Goal: Browse casually: Explore the website without a specific task or goal

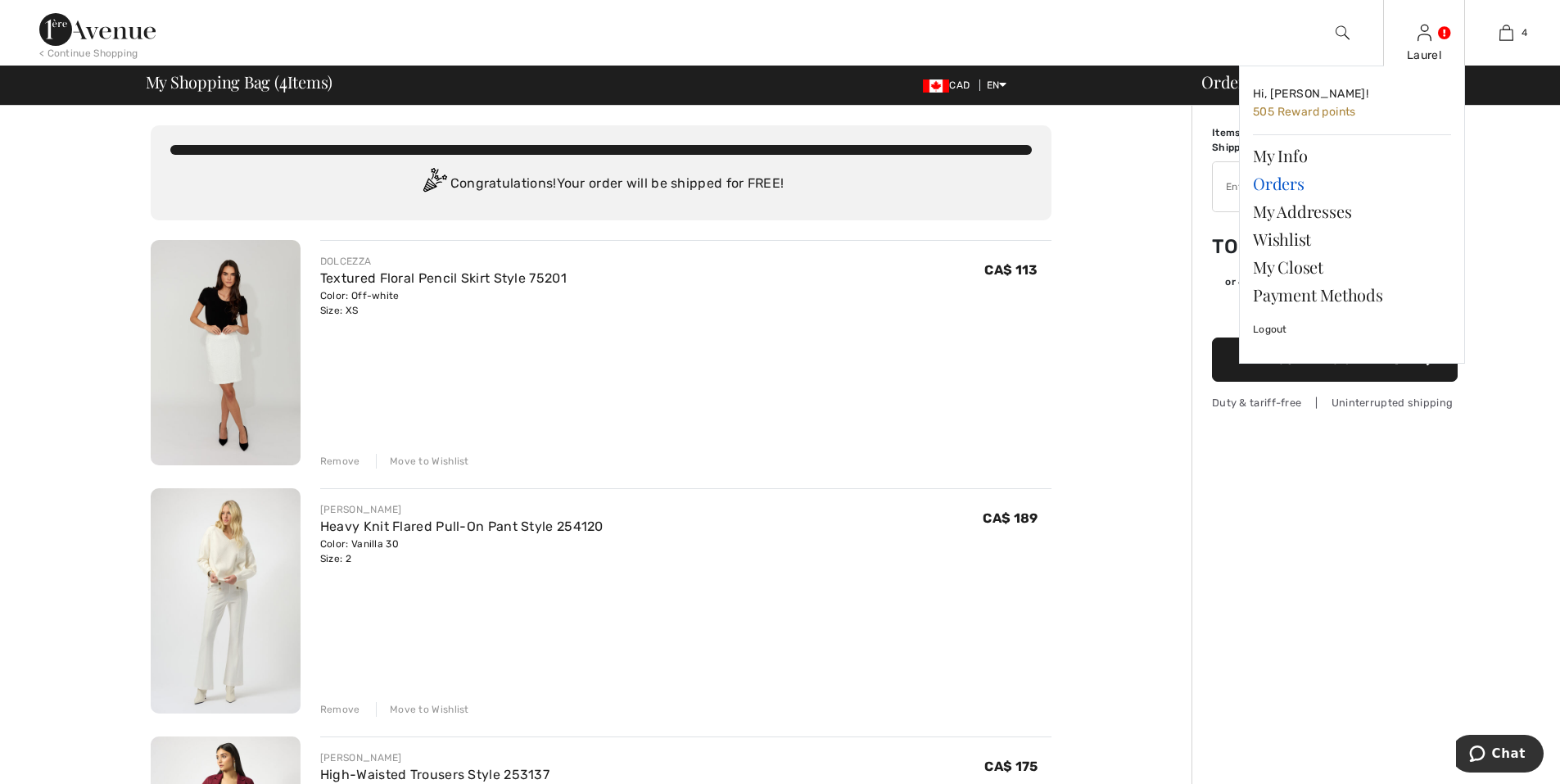
click at [1289, 184] on link "Orders" at bounding box center [1352, 184] width 198 height 28
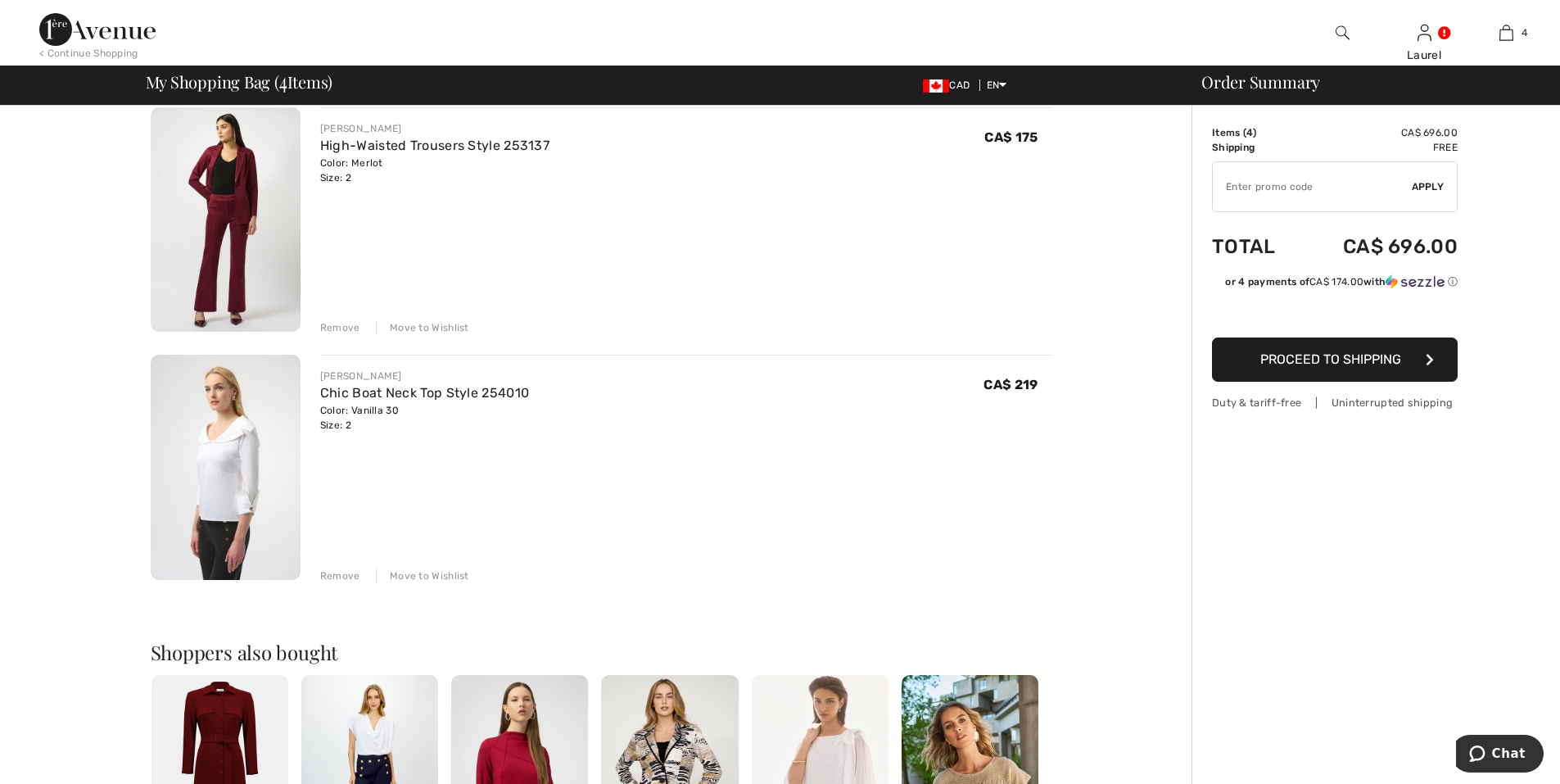
scroll to position [524, 0]
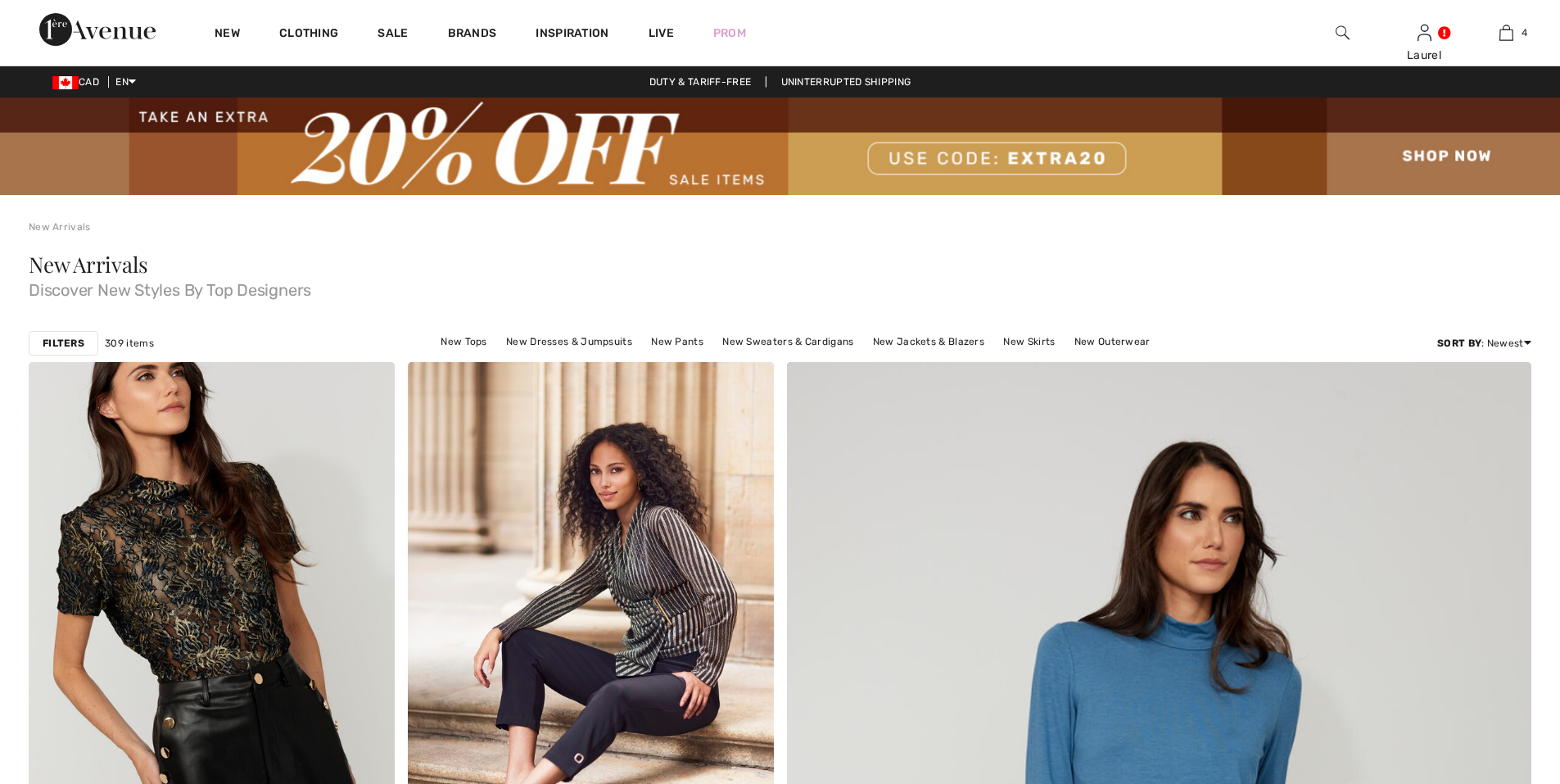
checkbox input "true"
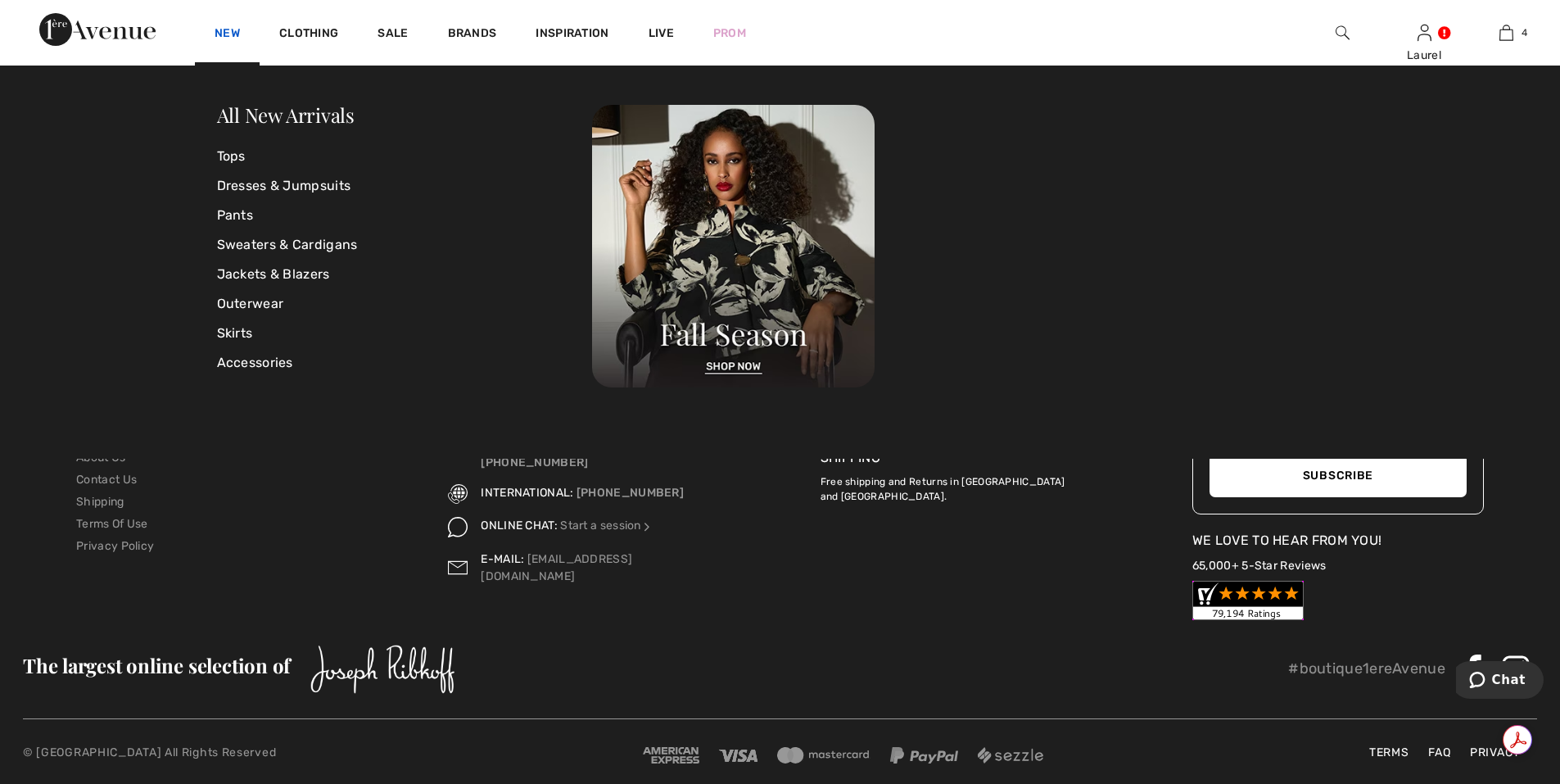
click at [230, 28] on link "New" at bounding box center [228, 35] width 26 height 17
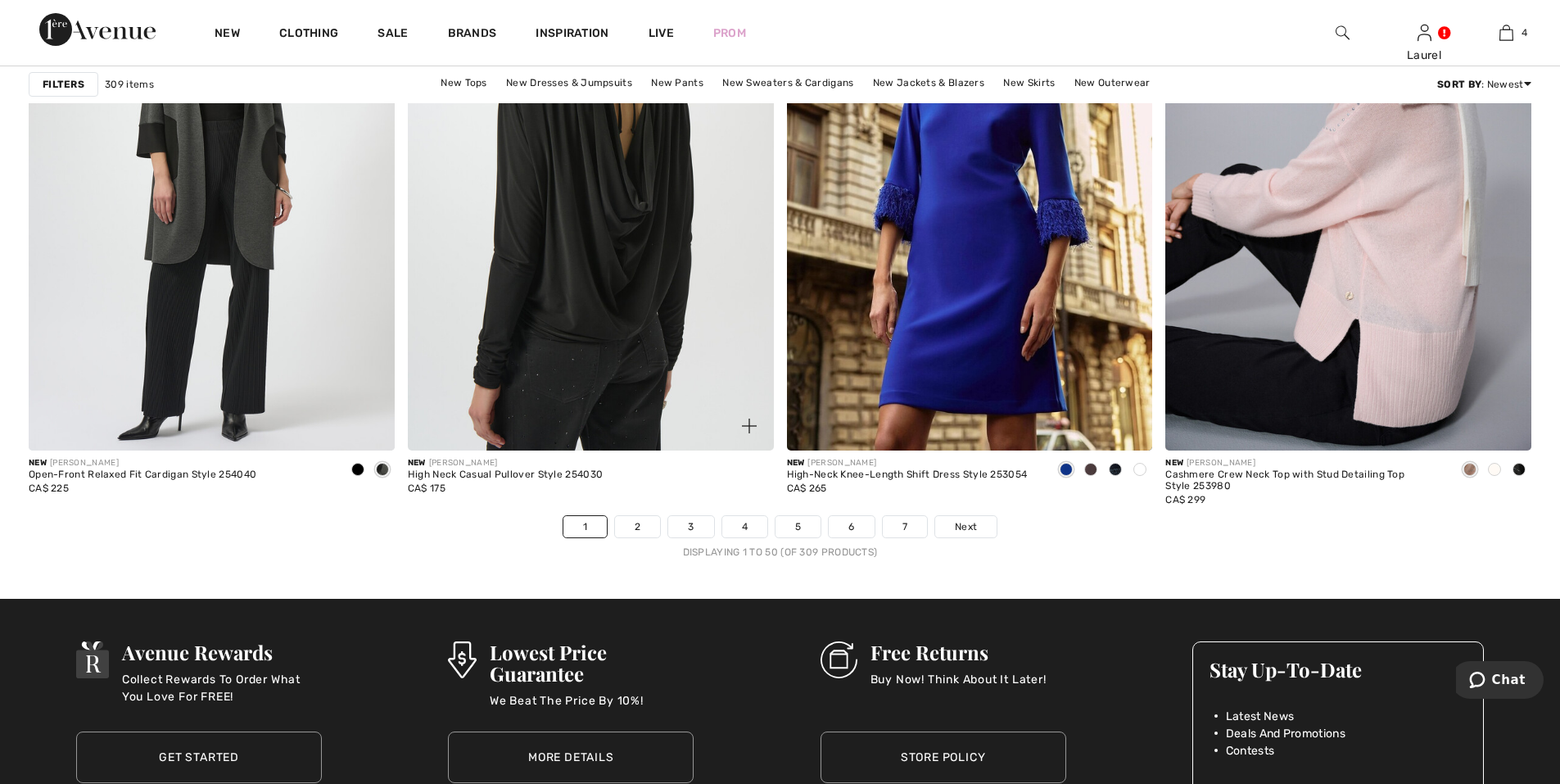
scroll to position [9581, 0]
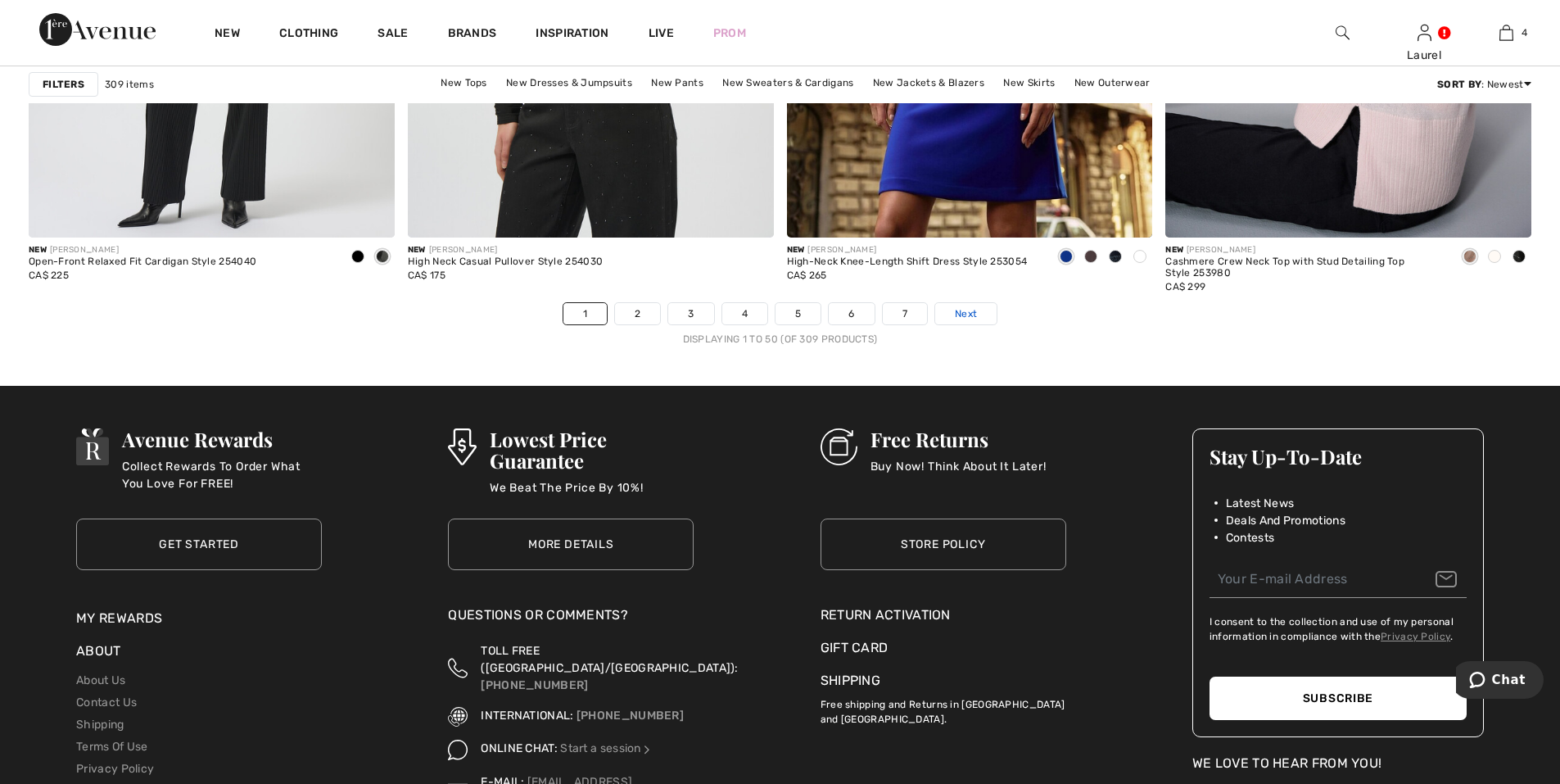
click at [957, 320] on span "Next" at bounding box center [966, 314] width 22 height 15
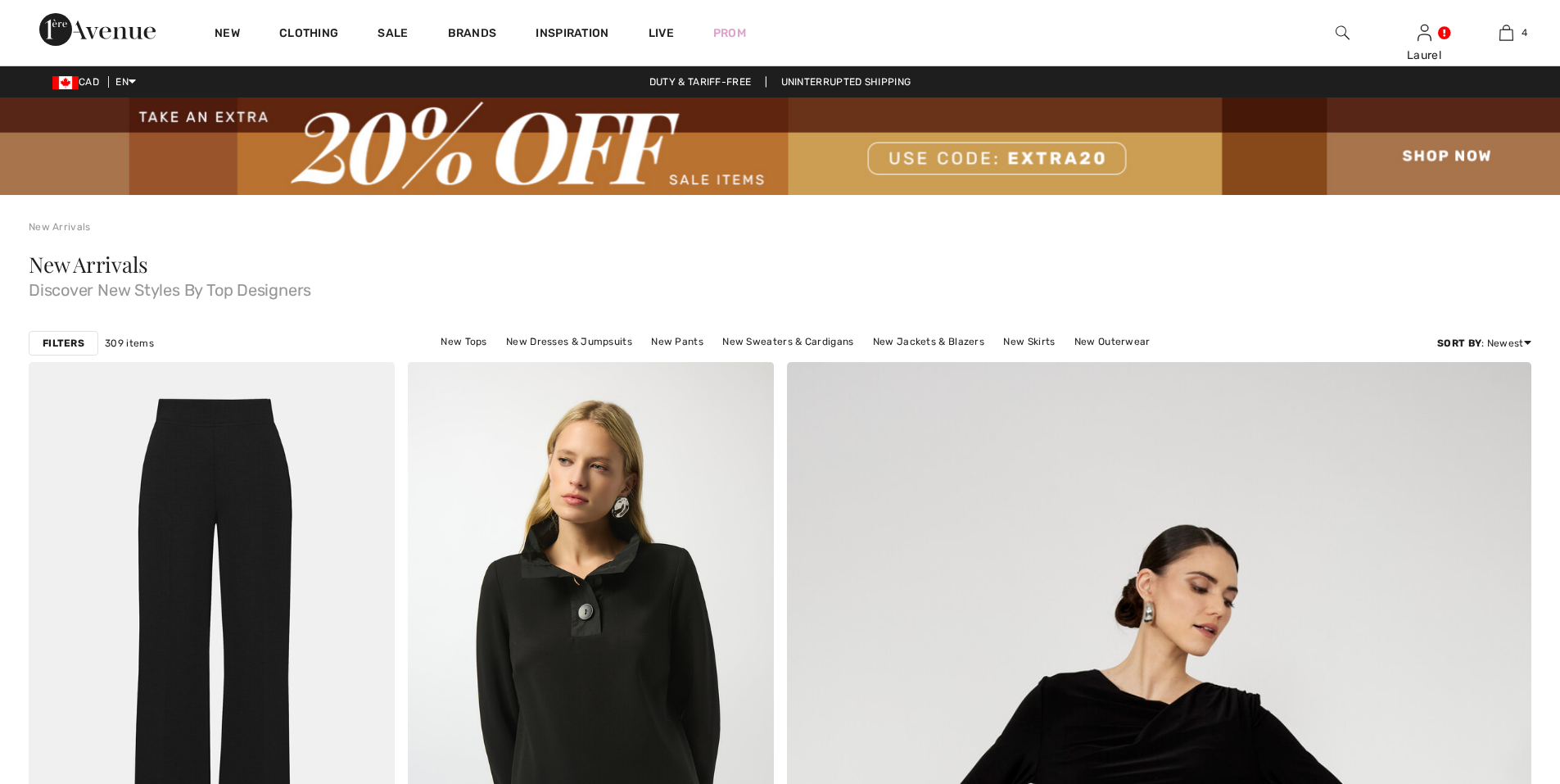
checkbox input "true"
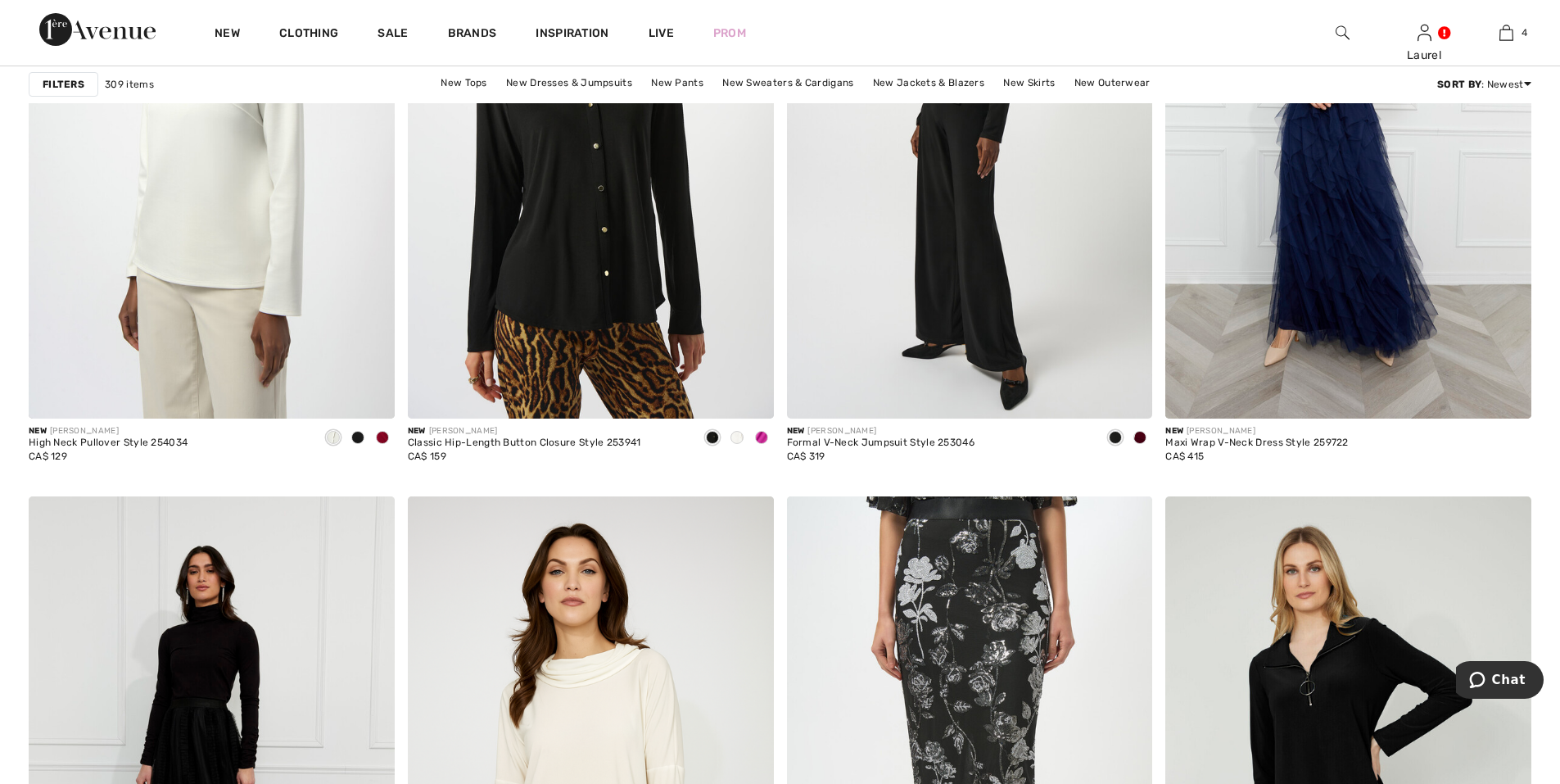
scroll to position [3930, 0]
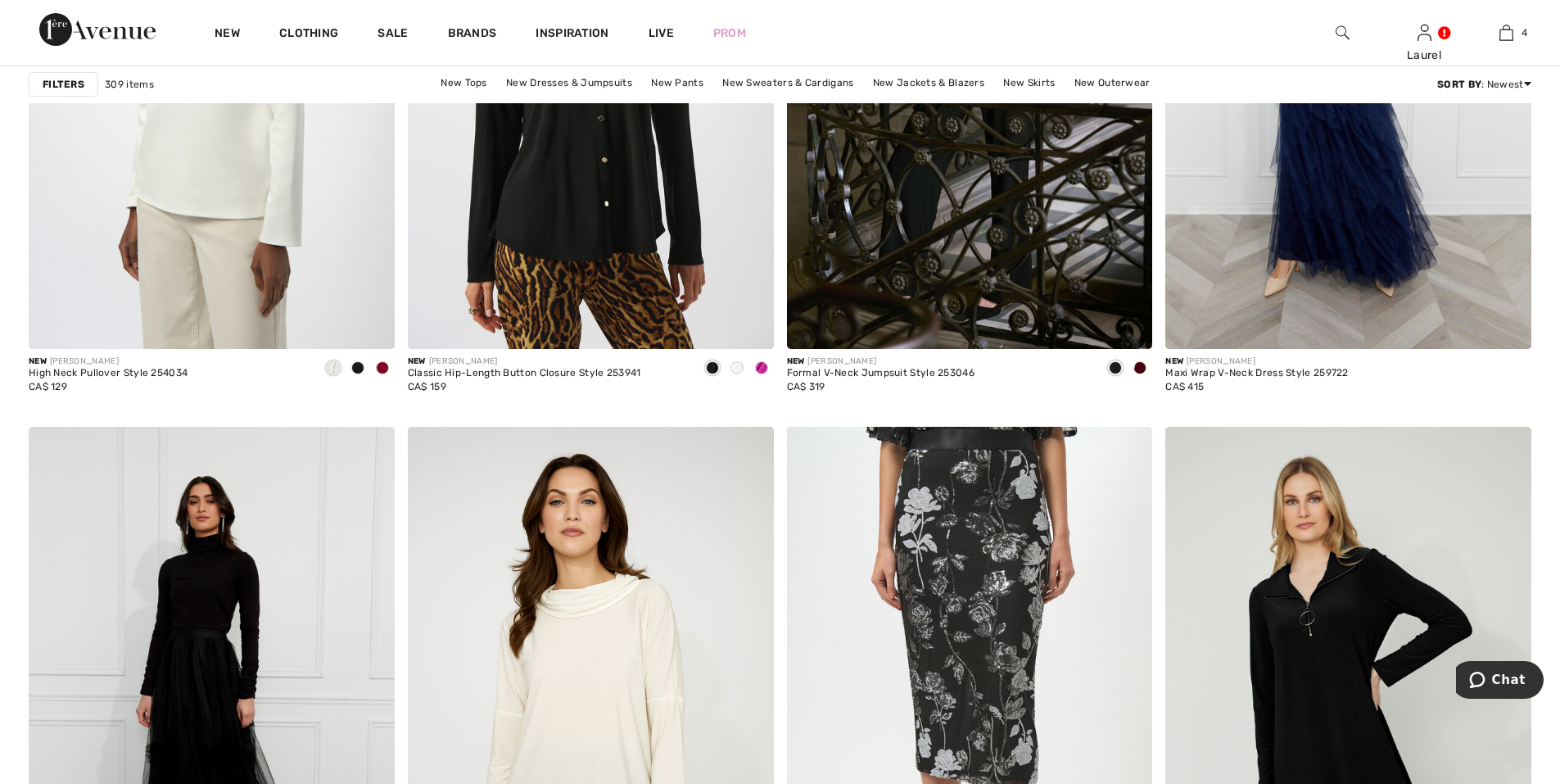
click at [1138, 366] on span at bounding box center [1139, 367] width 13 height 13
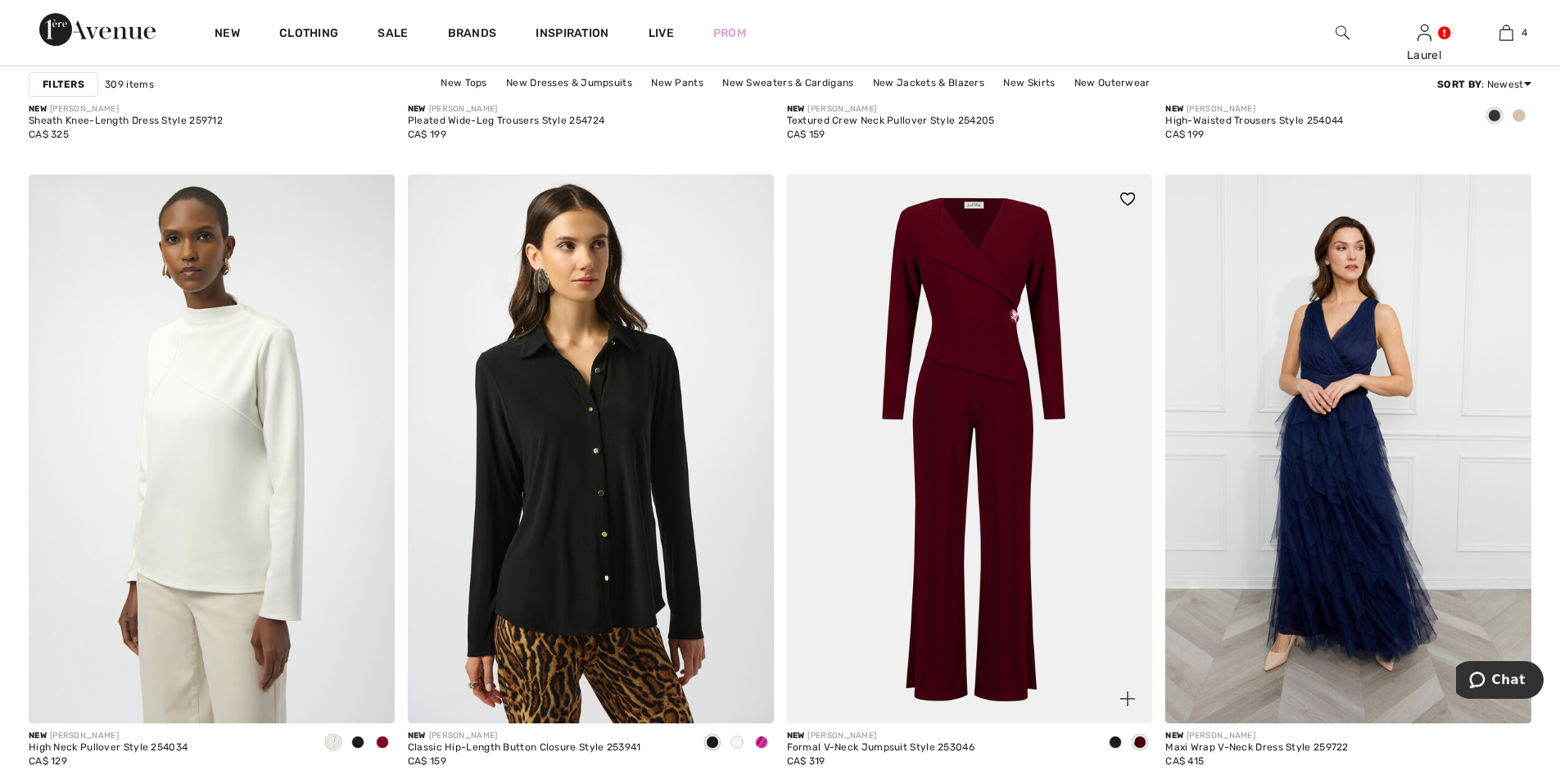
scroll to position [3848, 0]
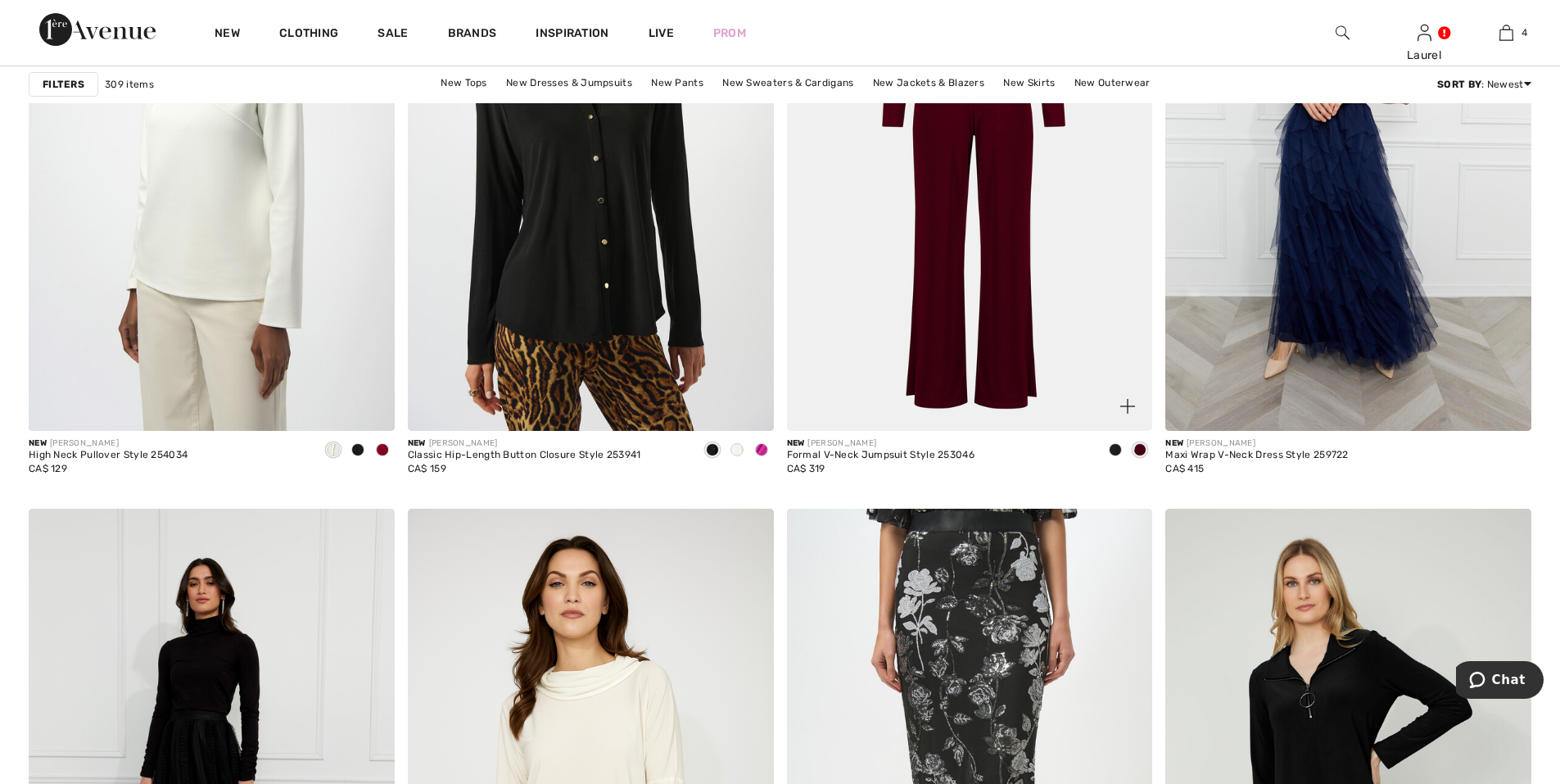
click at [1023, 368] on img at bounding box center [970, 157] width 366 height 549
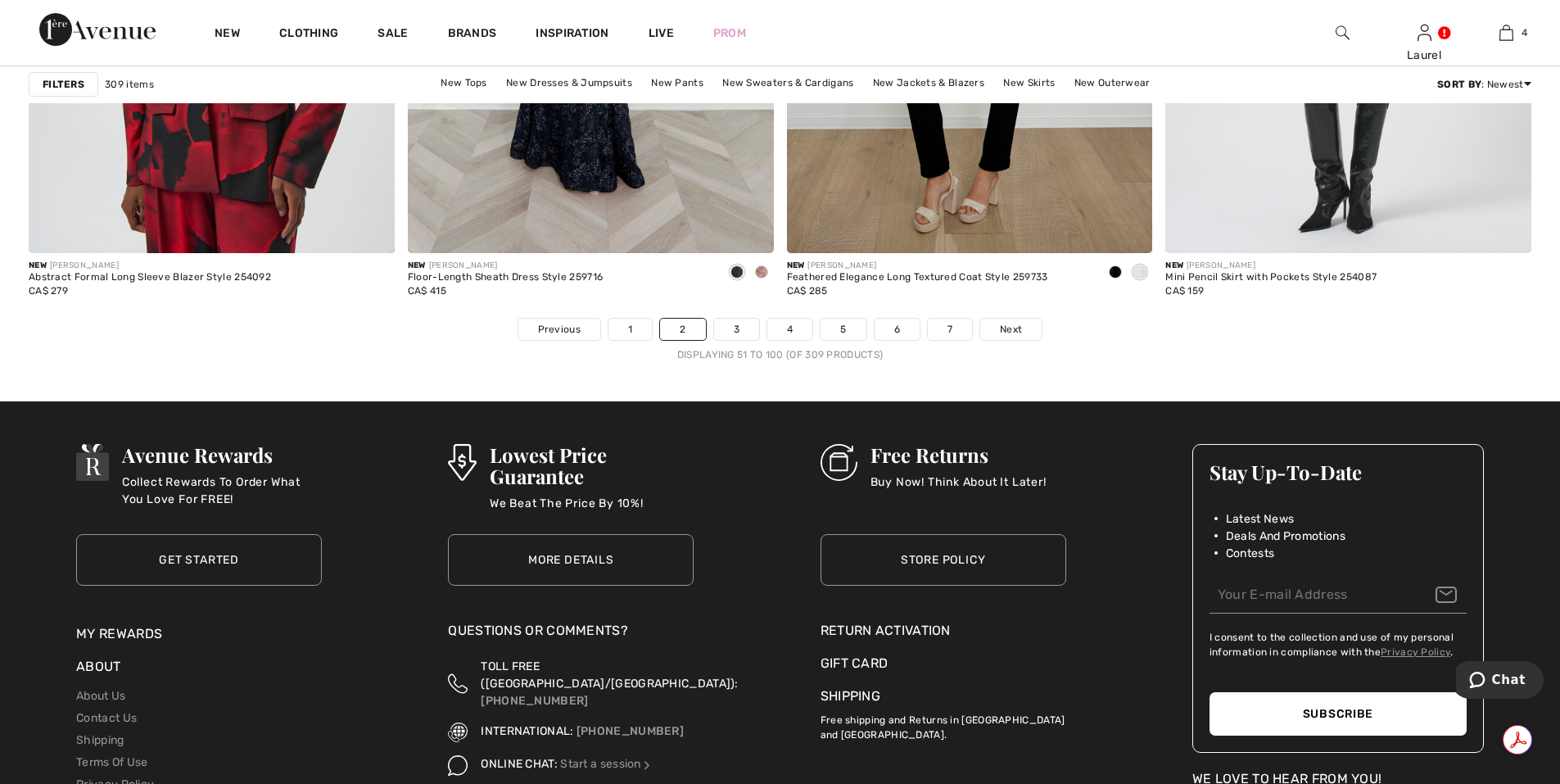
scroll to position [9581, 0]
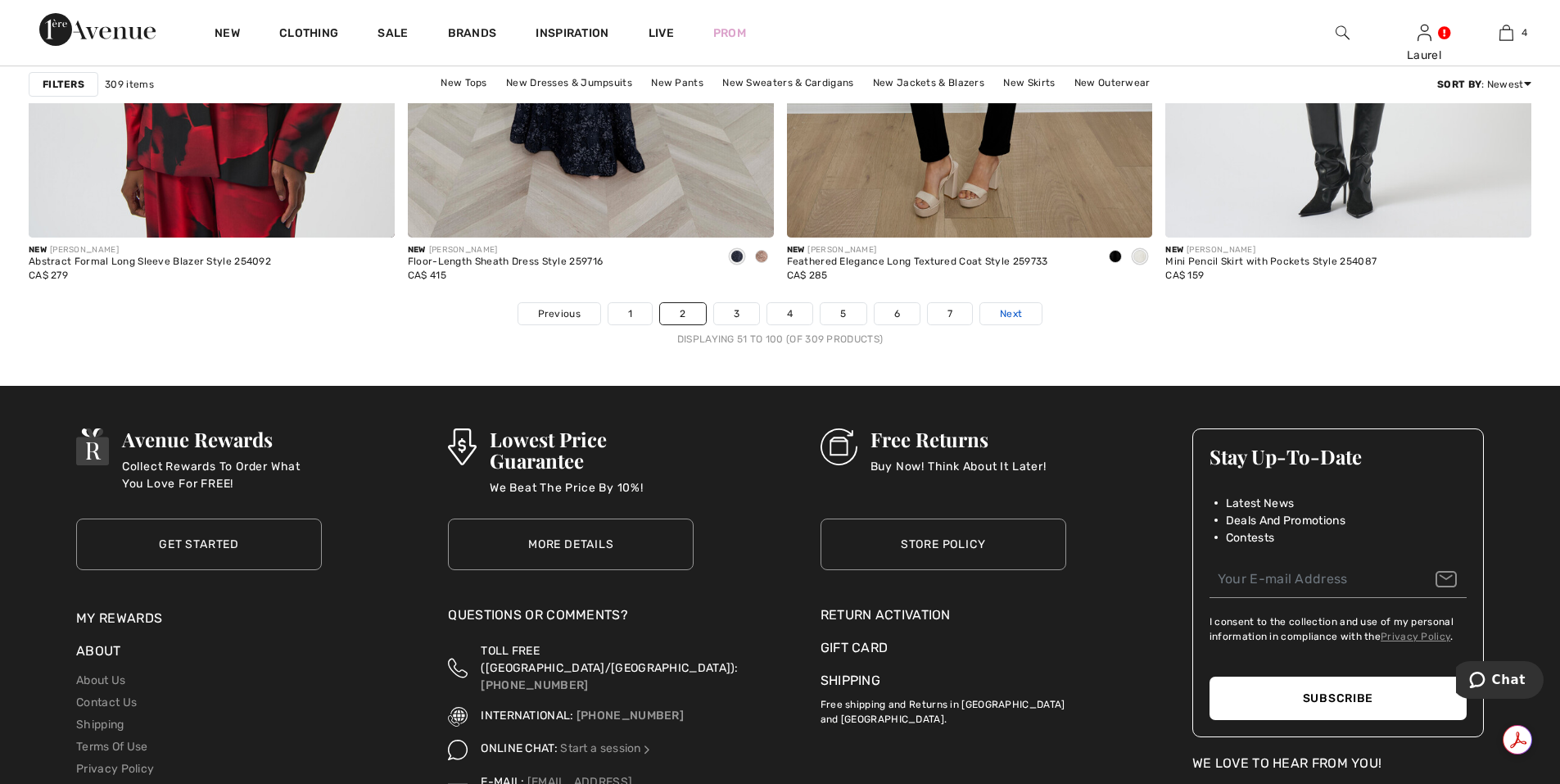
click at [1012, 315] on span "Next" at bounding box center [1011, 314] width 22 height 15
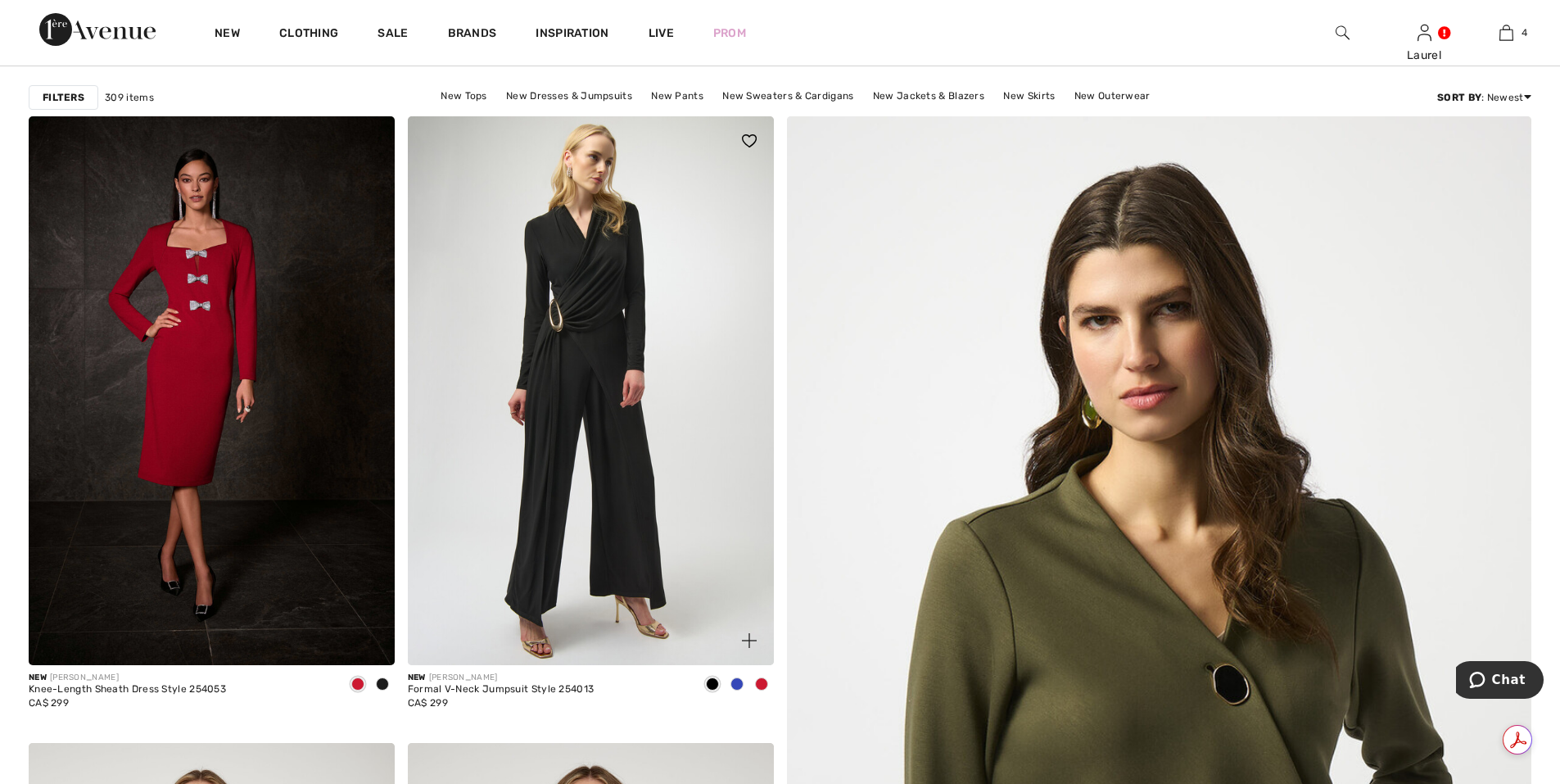
click at [758, 681] on span at bounding box center [761, 684] width 13 height 13
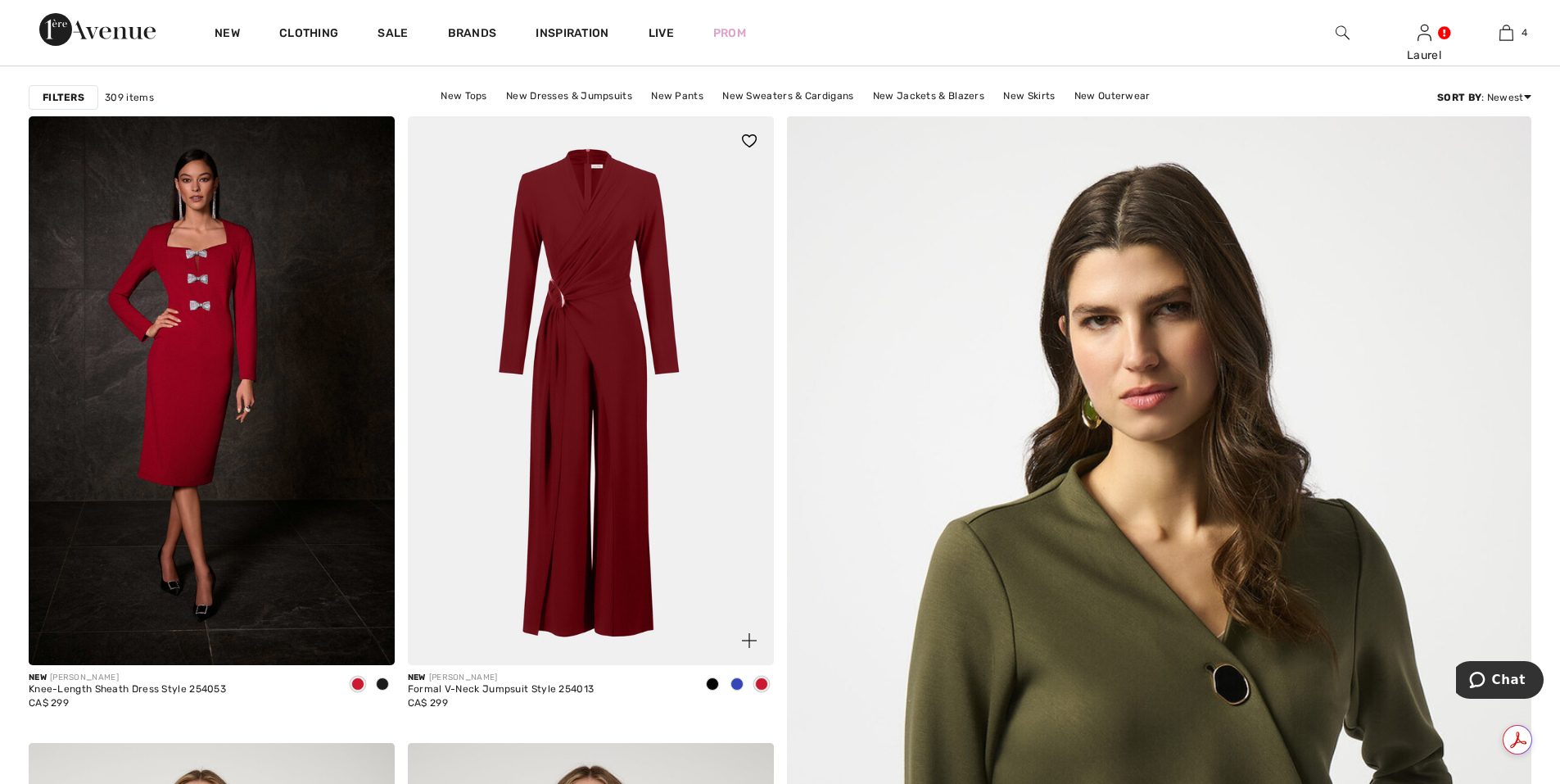
click at [689, 577] on img at bounding box center [590, 391] width 366 height 549
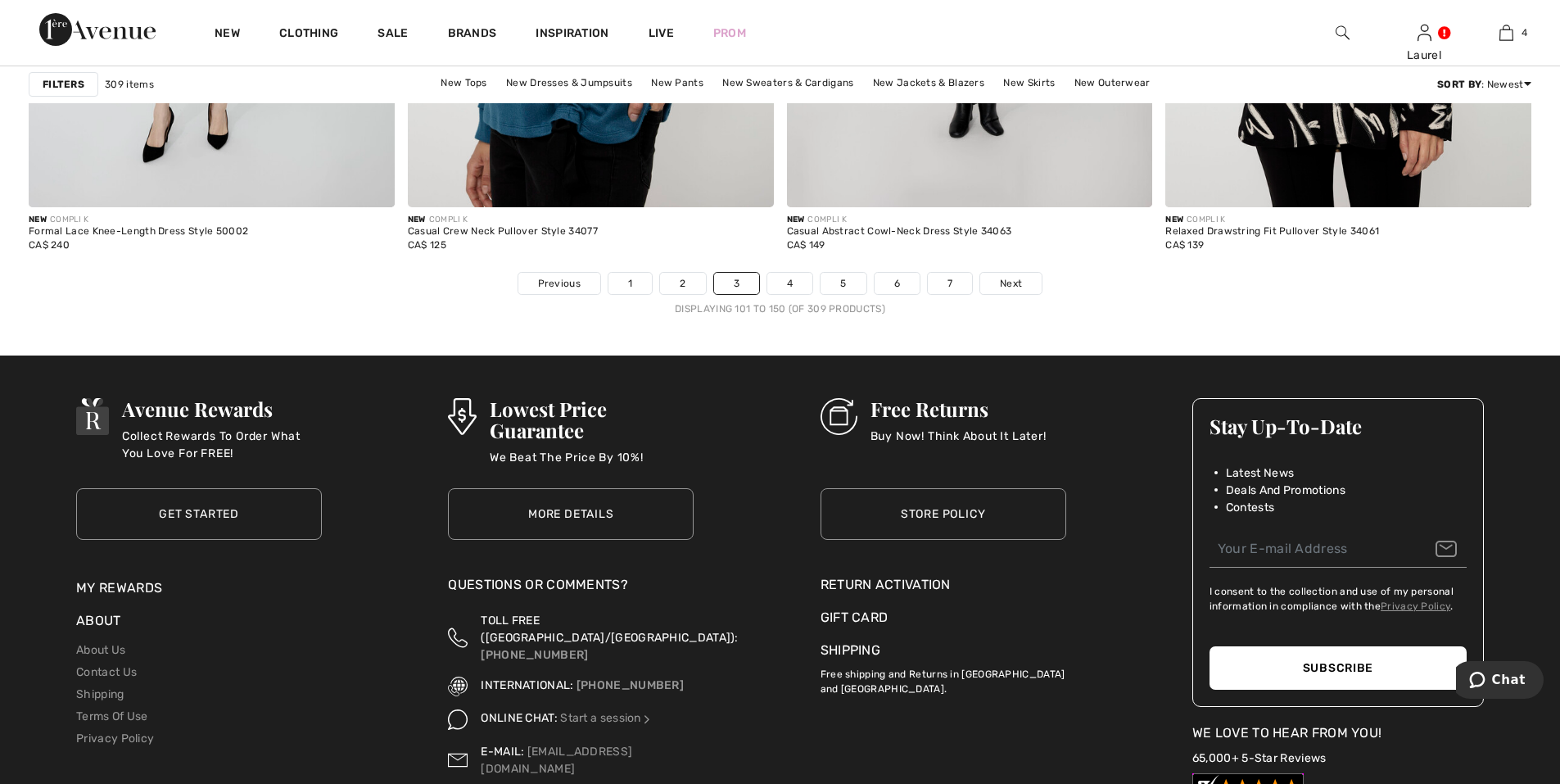
scroll to position [9662, 0]
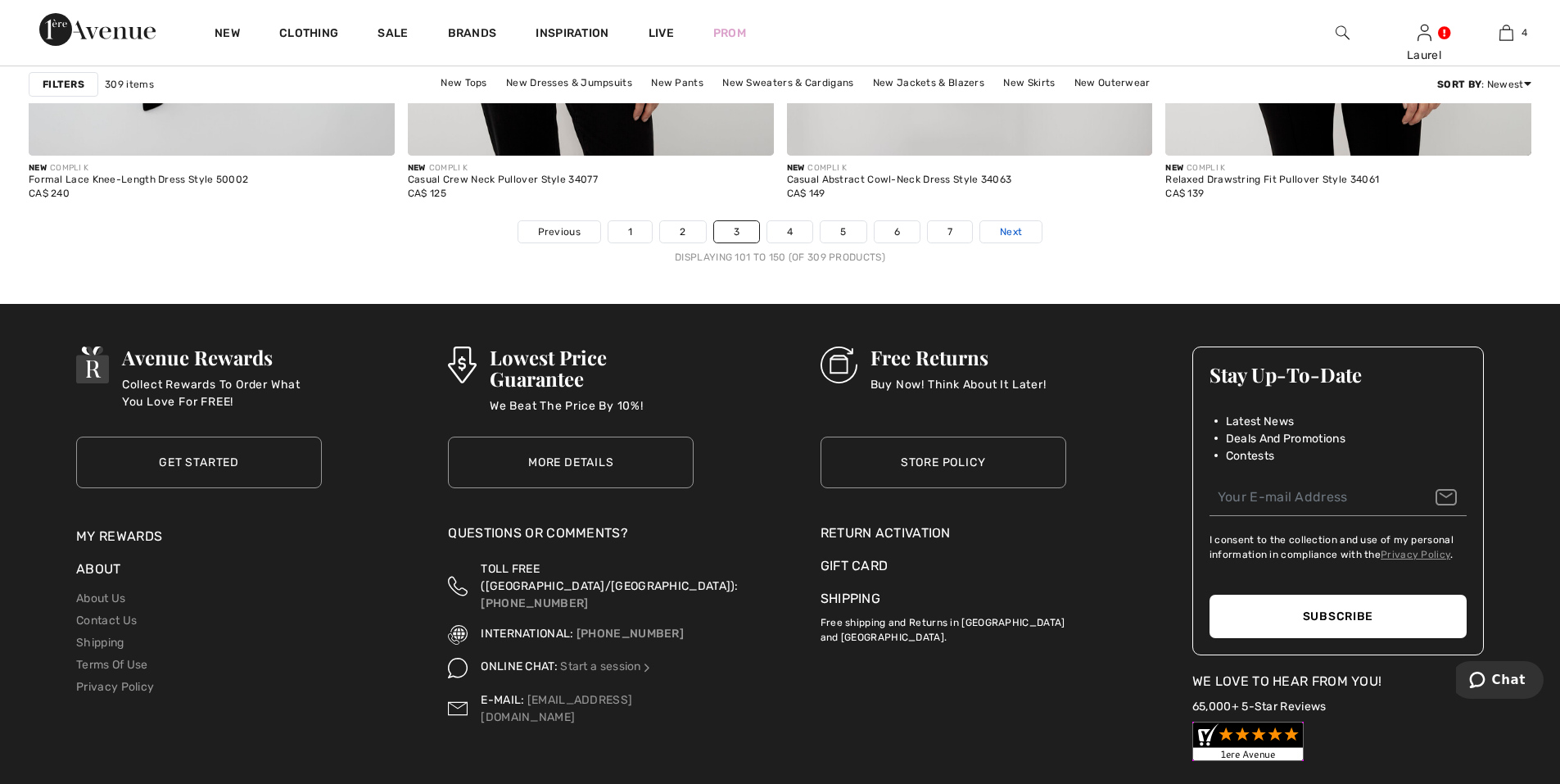
click at [1024, 231] on link "Next" at bounding box center [1011, 231] width 62 height 21
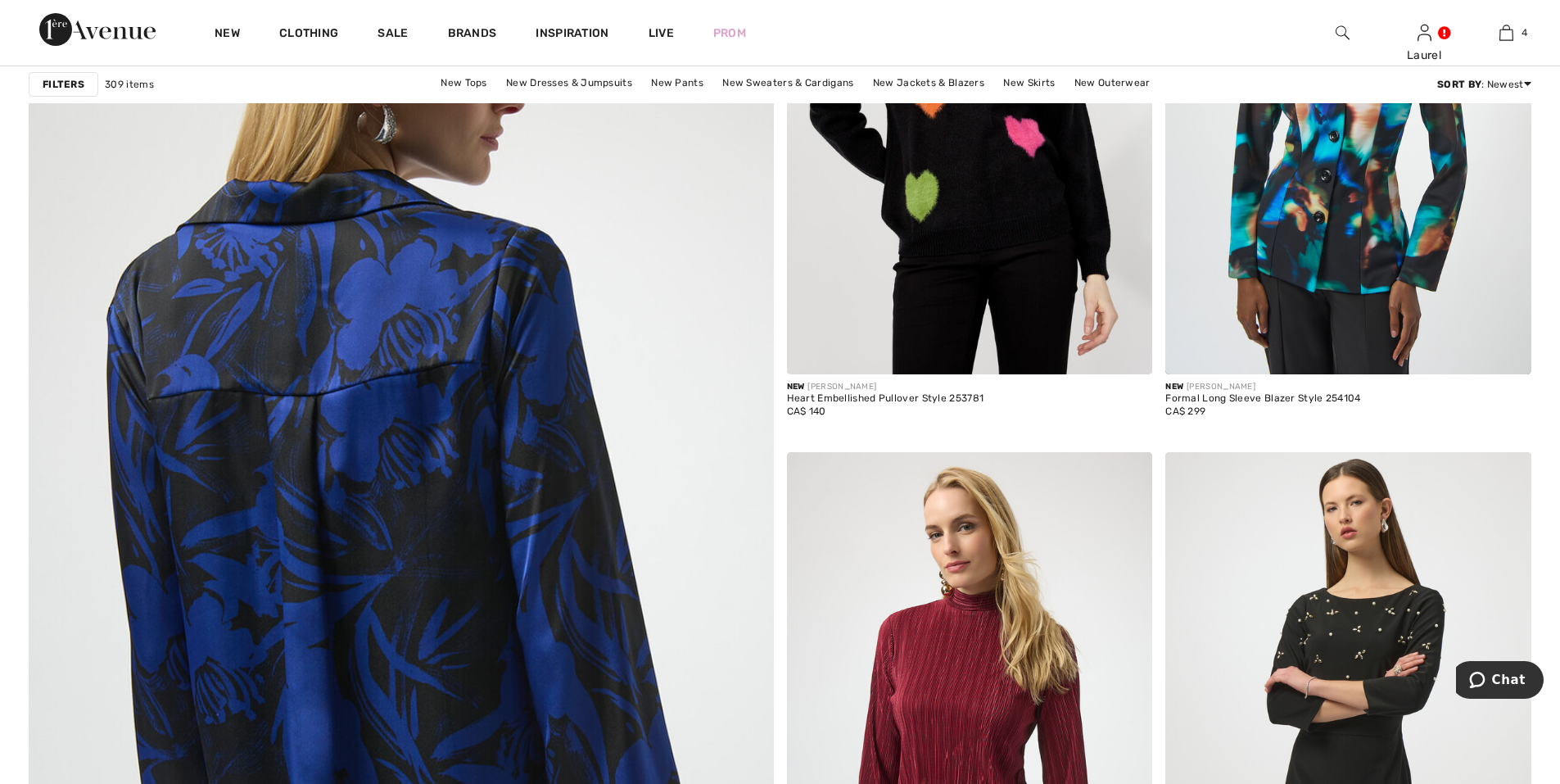
scroll to position [5404, 0]
